Goal: Browse casually: Explore the website without a specific task or goal

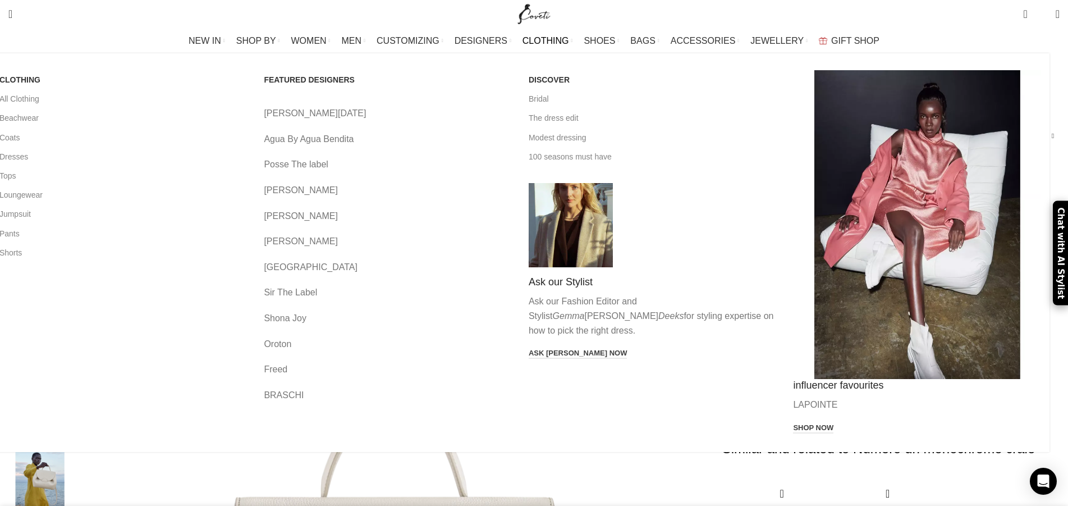
click at [551, 36] on link "CLOTHING" at bounding box center [547, 41] width 51 height 22
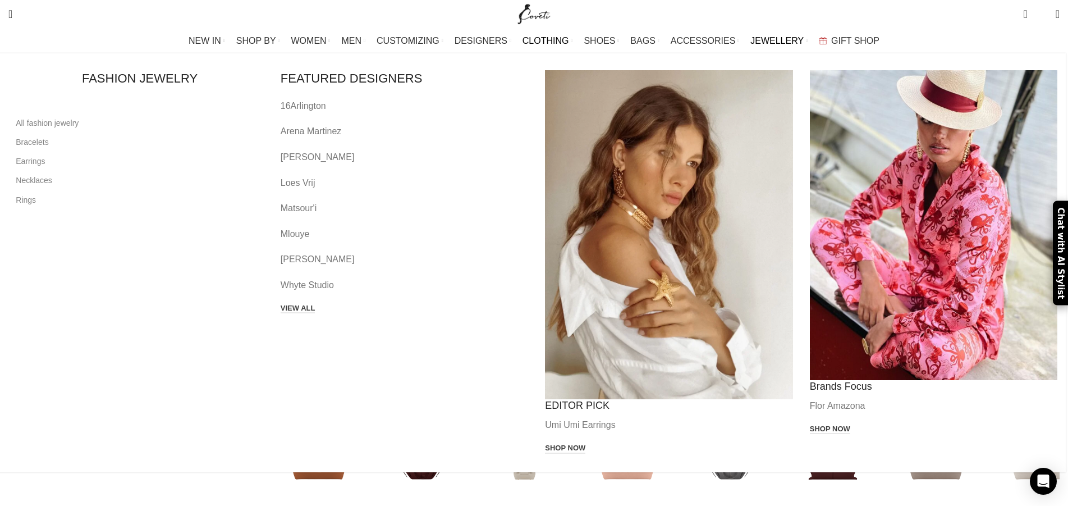
click at [771, 39] on span "JEWELLERY" at bounding box center [776, 40] width 53 height 11
